Goal: Task Accomplishment & Management: Complete application form

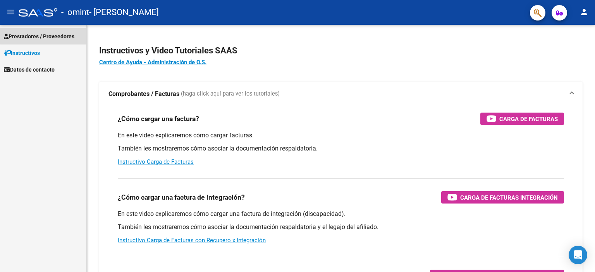
click at [45, 35] on span "Prestadores / Proveedores" at bounding box center [39, 36] width 71 height 9
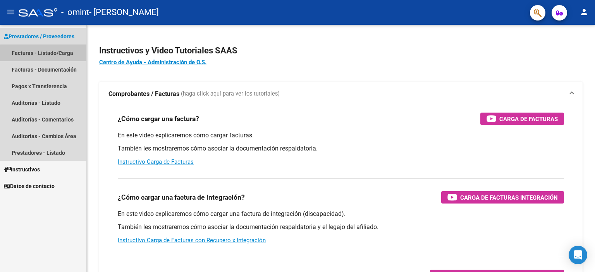
click at [46, 54] on link "Facturas - Listado/Carga" at bounding box center [43, 53] width 86 height 17
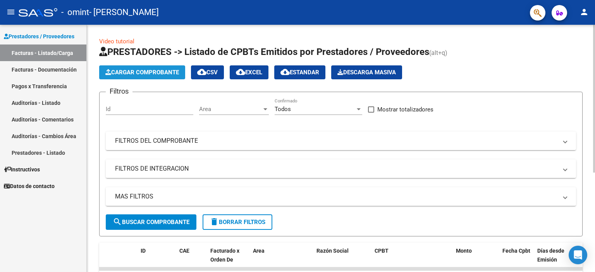
click at [162, 71] on span "Cargar Comprobante" at bounding box center [142, 72] width 74 height 7
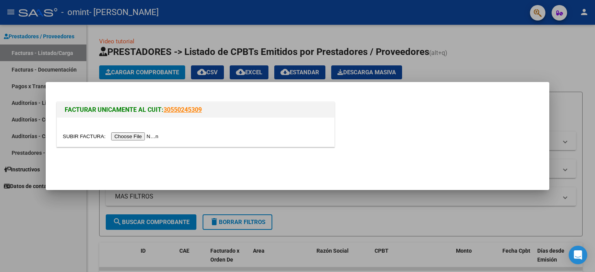
click at [173, 108] on link "30550245309" at bounding box center [182, 109] width 38 height 7
click at [134, 137] on input "file" at bounding box center [112, 136] width 98 height 8
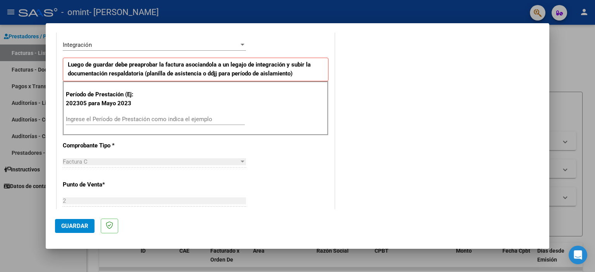
scroll to position [194, 0]
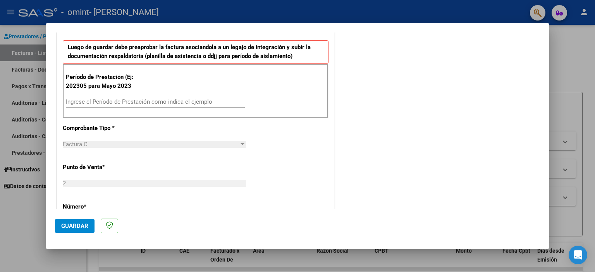
click at [111, 98] on input "Ingrese el Período de Prestación como indica el ejemplo" at bounding box center [155, 101] width 179 height 7
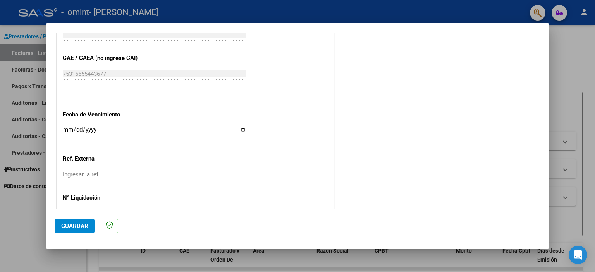
scroll to position [489, 0]
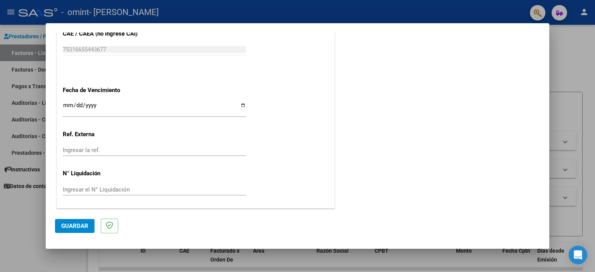
type input "202507"
click at [240, 106] on input "Ingresar la fecha" at bounding box center [154, 108] width 183 height 12
type input "[DATE]"
click at [74, 227] on span "Guardar" at bounding box center [74, 226] width 27 height 7
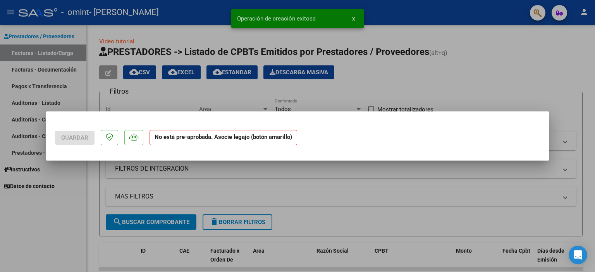
scroll to position [0, 0]
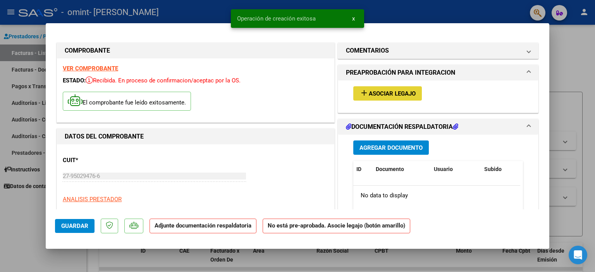
click at [391, 94] on span "Asociar Legajo" at bounding box center [392, 93] width 47 height 7
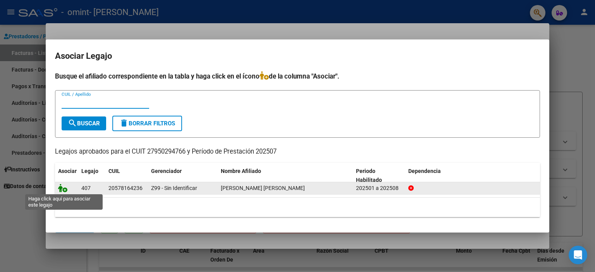
click at [64, 191] on icon at bounding box center [62, 188] width 9 height 9
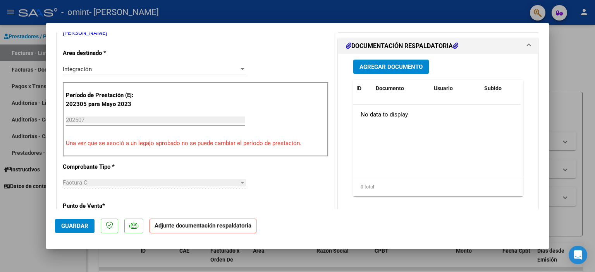
scroll to position [194, 0]
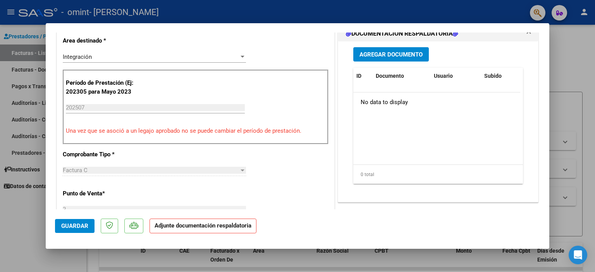
click at [397, 57] on span "Agregar Documento" at bounding box center [391, 54] width 63 height 7
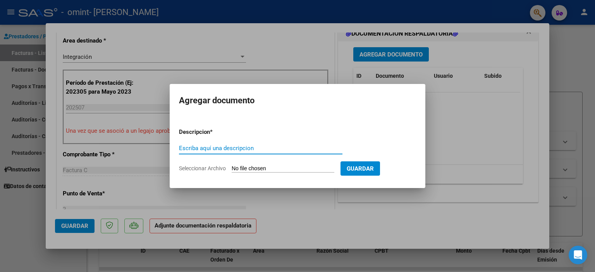
click at [246, 146] on input "Escriba aquí una descripcion" at bounding box center [260, 148] width 163 height 7
type input "Planilla asistencia firmada por la madre"
click at [301, 167] on input "Seleccionar Archivo" at bounding box center [283, 168] width 103 height 7
type input "C:\fakepath\Planilla [PERSON_NAME].pdf"
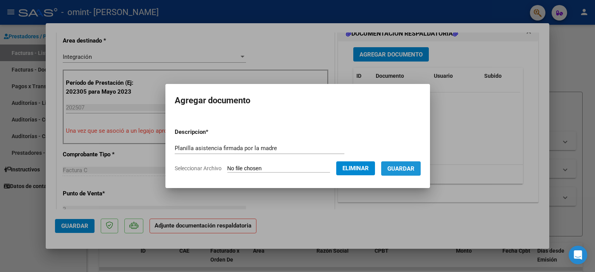
click at [411, 171] on span "Guardar" at bounding box center [400, 168] width 27 height 7
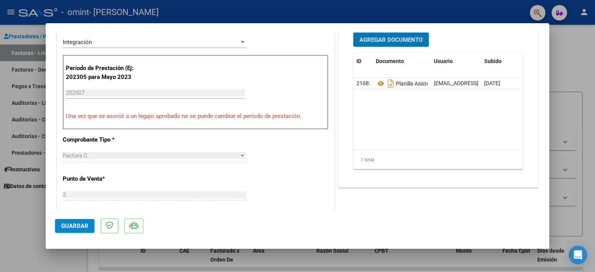
scroll to position [232, 0]
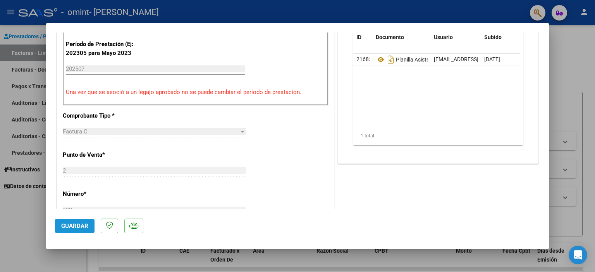
click at [73, 227] on span "Guardar" at bounding box center [74, 226] width 27 height 7
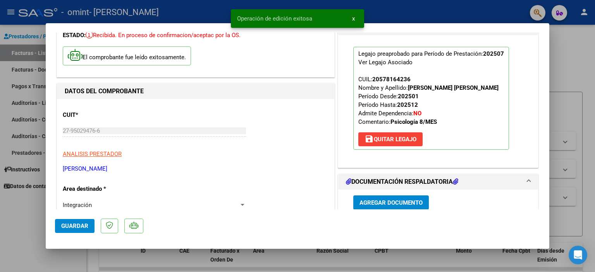
scroll to position [39, 0]
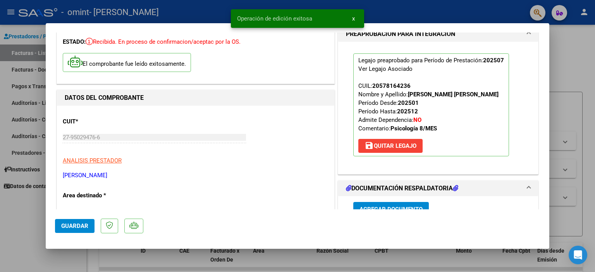
click at [589, 48] on div at bounding box center [297, 136] width 595 height 272
type input "$ 0,00"
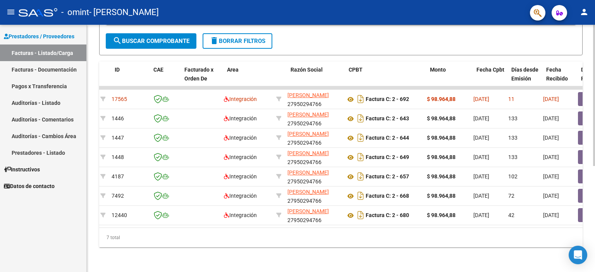
scroll to position [0, 0]
